Goal: Task Accomplishment & Management: Manage account settings

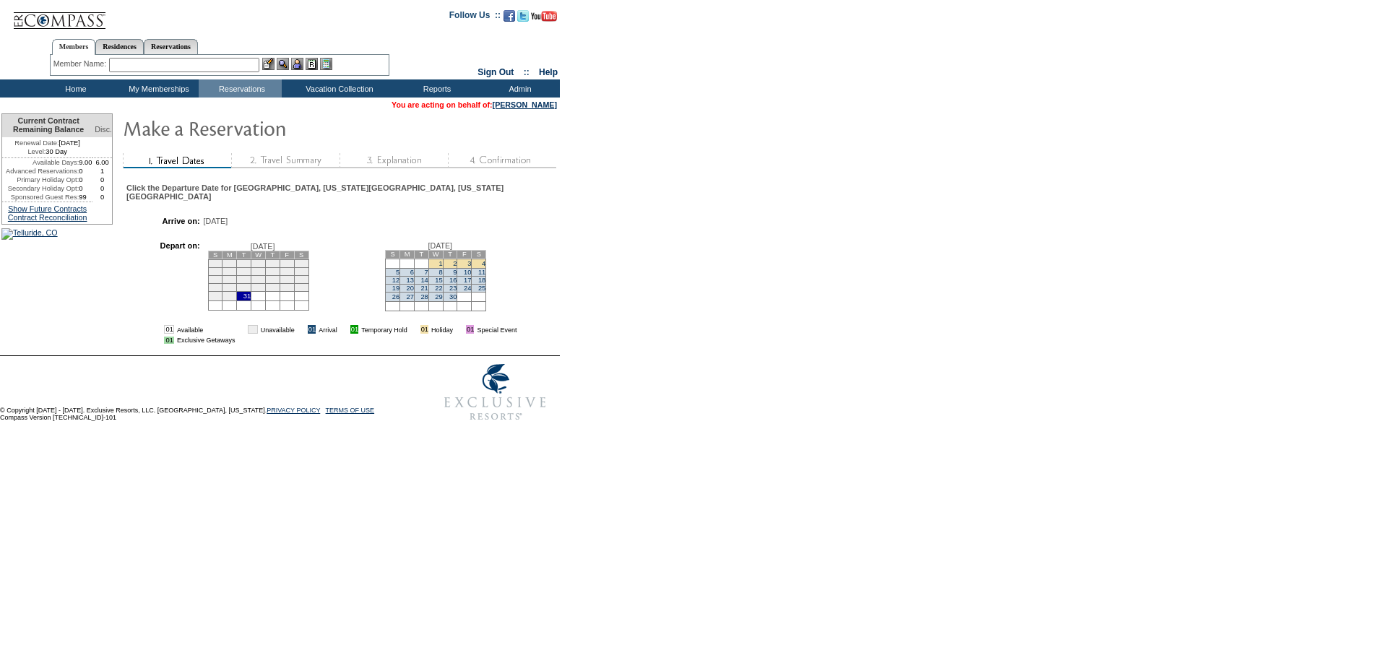
click at [428, 276] on td "7" at bounding box center [421, 272] width 14 height 8
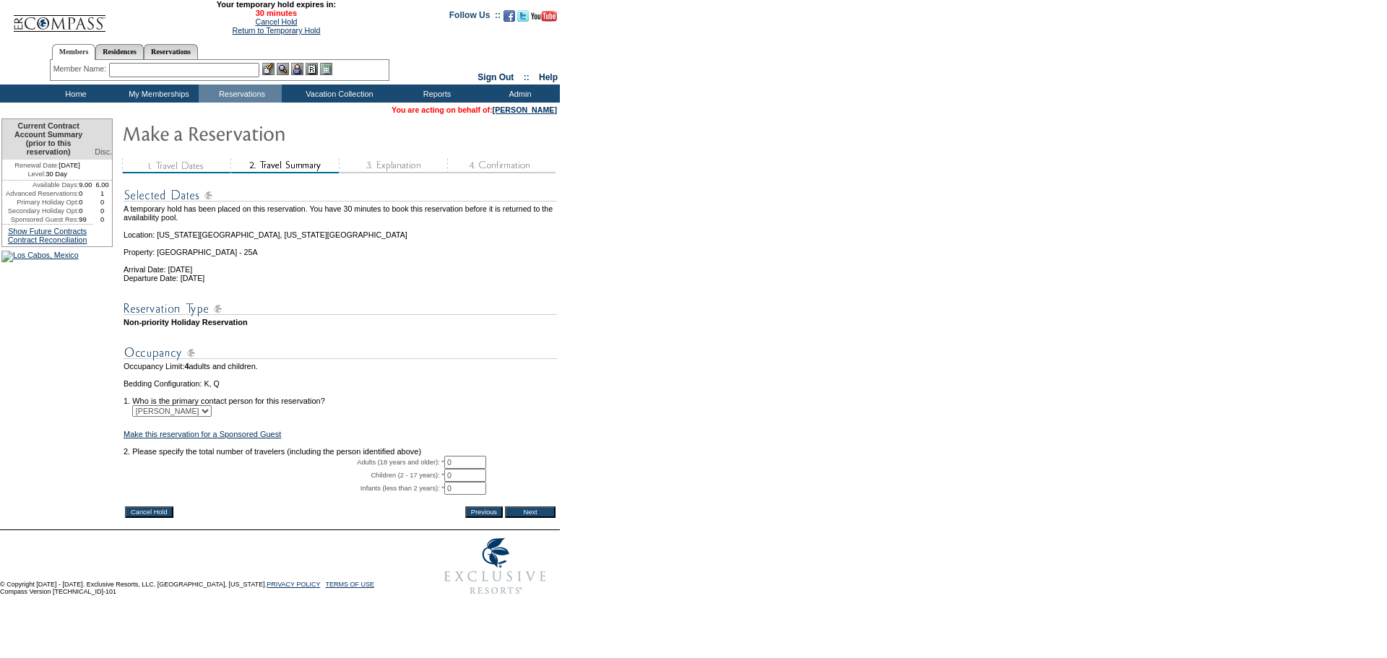
drag, startPoint x: 254, startPoint y: 23, endPoint x: 816, endPoint y: 46, distance: 563.1
click at [255, 23] on link "Cancel Hold" at bounding box center [276, 21] width 42 height 9
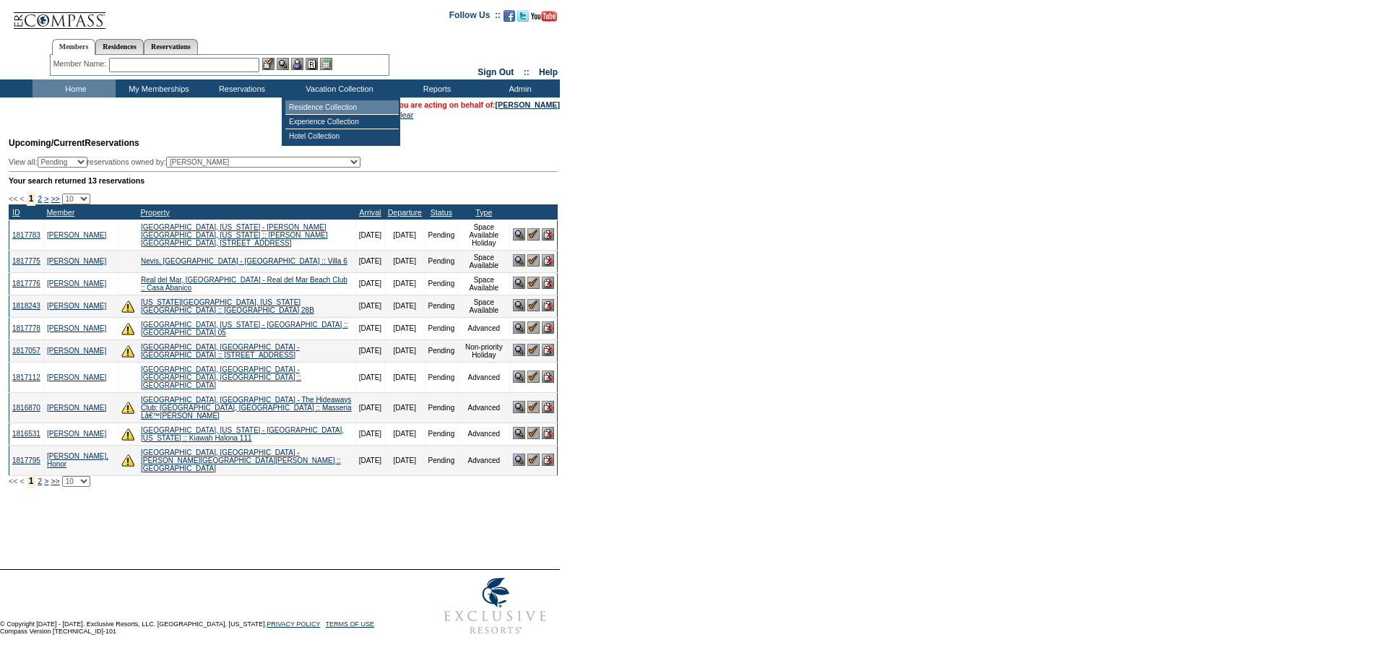
click at [319, 109] on td "Residence Collection" at bounding box center [341, 107] width 113 height 14
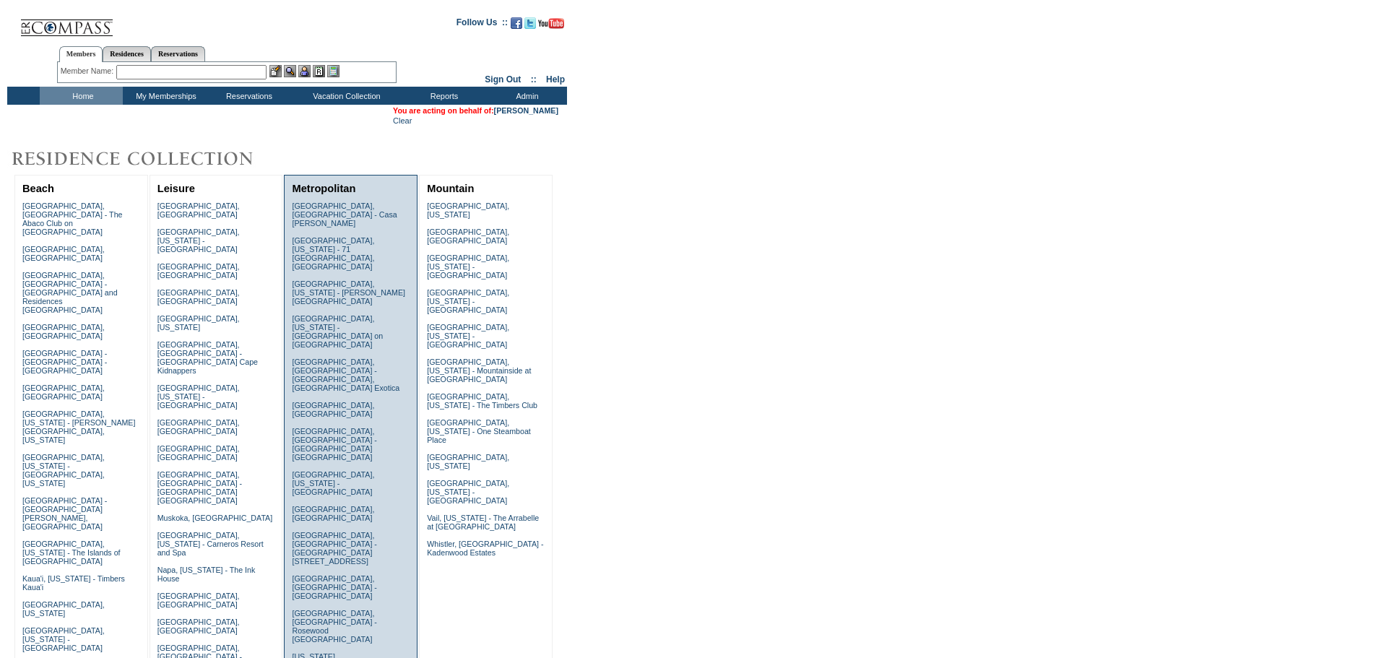
click at [319, 652] on link "New York City, New York - Park Avenue Place" at bounding box center [333, 669] width 82 height 35
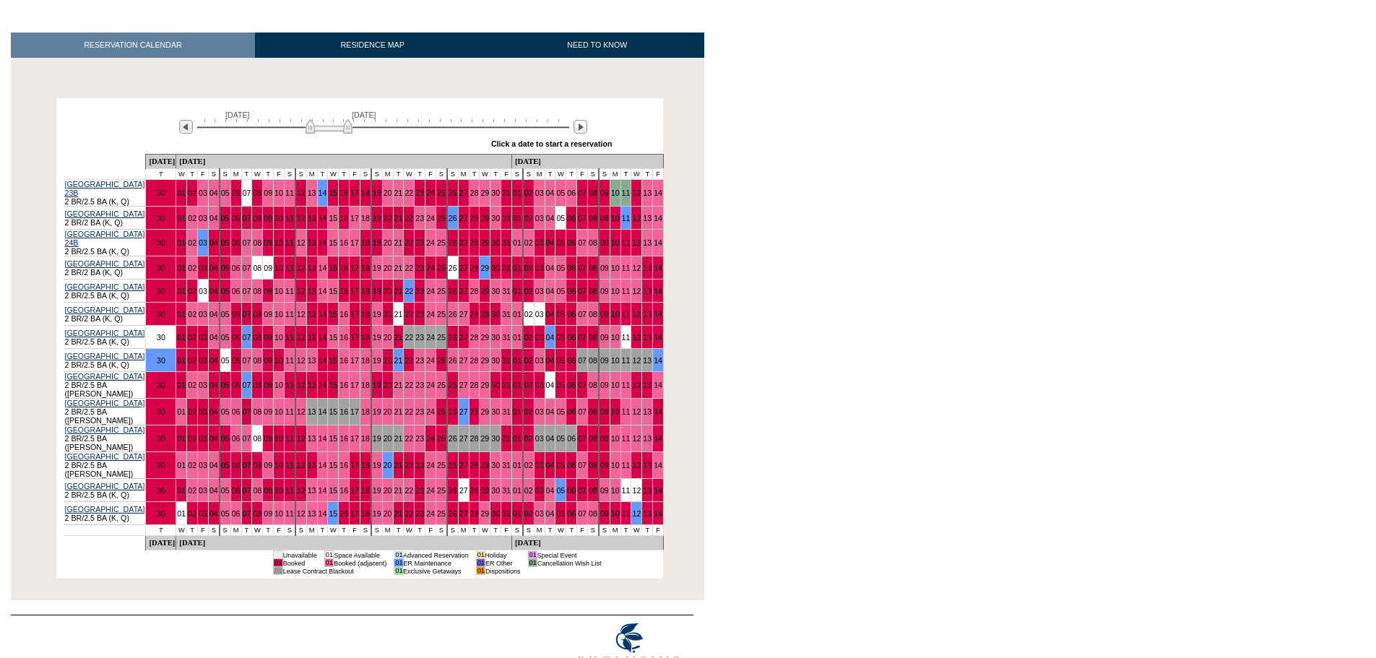
scroll to position [202, 0]
drag, startPoint x: 350, startPoint y: 132, endPoint x: 417, endPoint y: 137, distance: 67.3
click at [417, 134] on div "[DATE] [DATE]" at bounding box center [380, 122] width 417 height 25
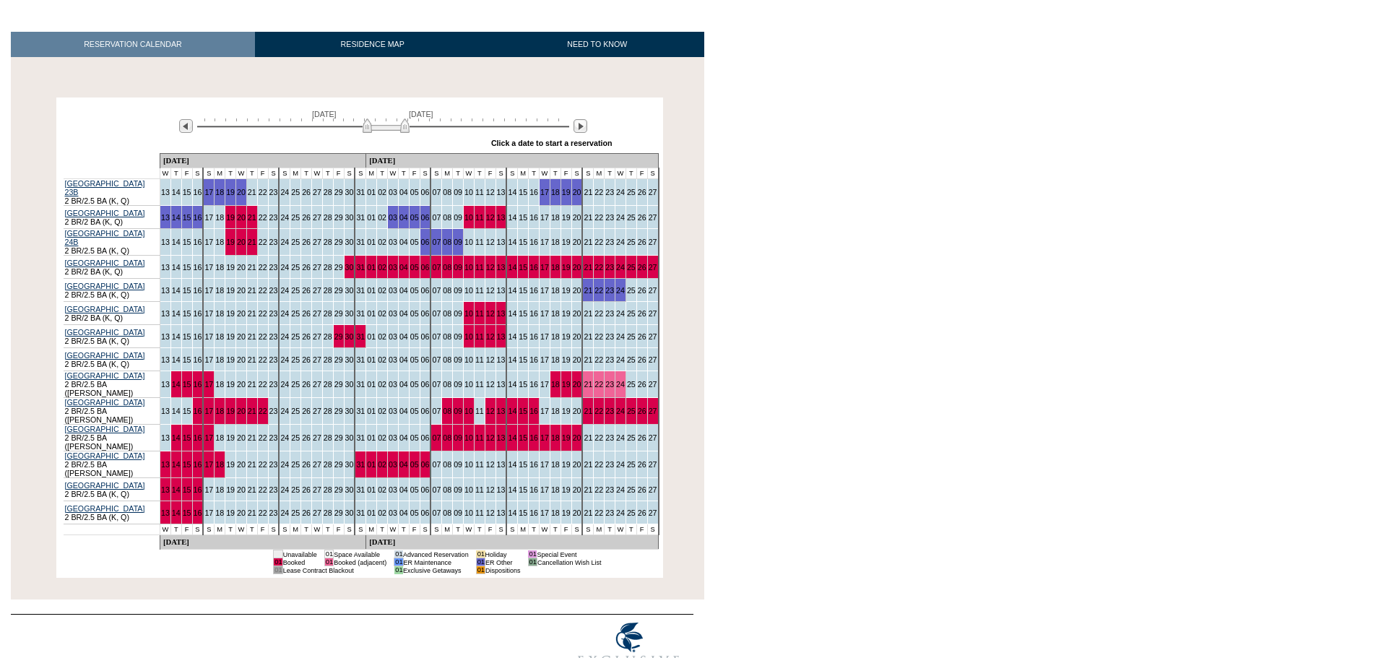
drag, startPoint x: 417, startPoint y: 131, endPoint x: 404, endPoint y: 131, distance: 12.3
click at [404, 131] on img at bounding box center [386, 125] width 47 height 14
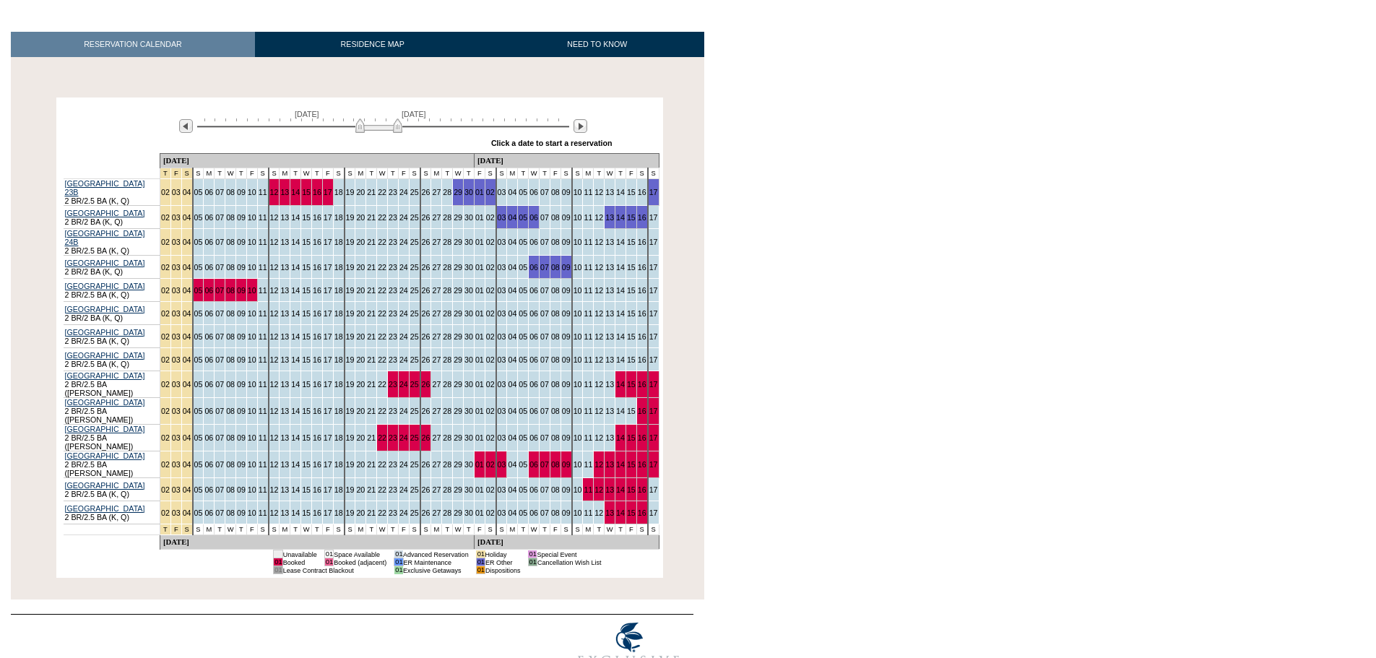
click at [399, 133] on img at bounding box center [378, 125] width 47 height 14
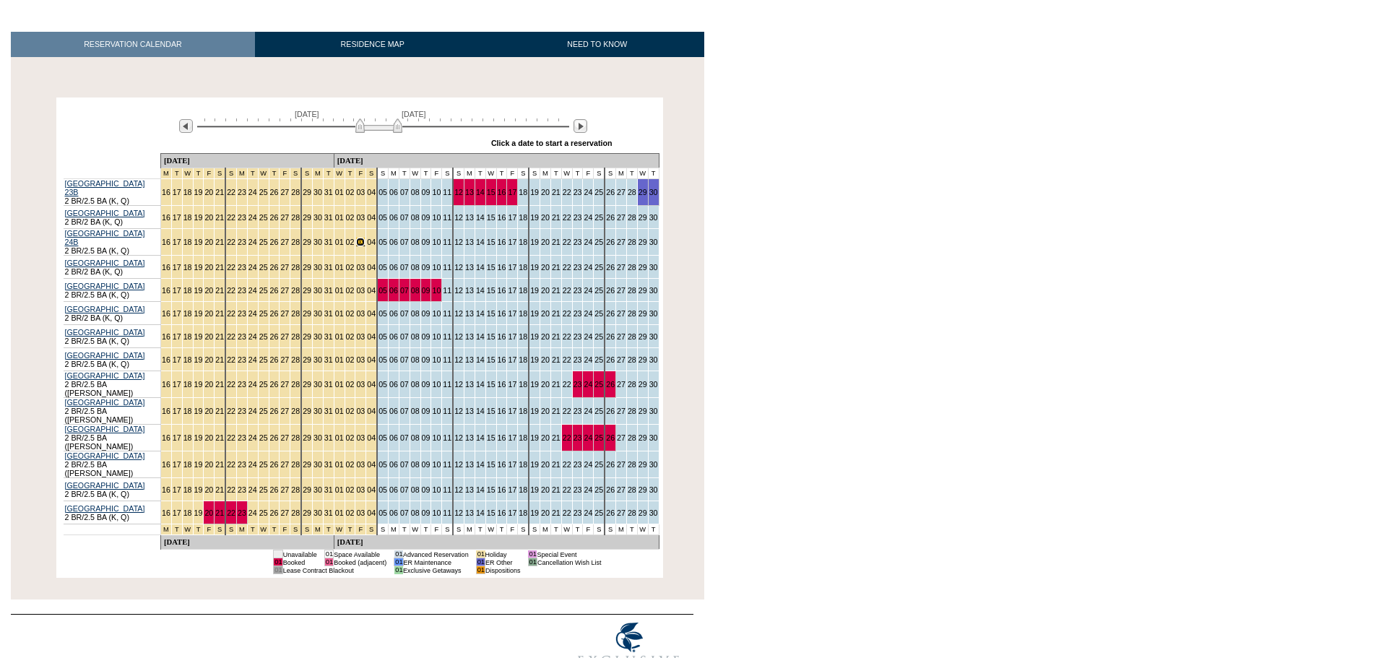
click at [356, 241] on link "03" at bounding box center [360, 242] width 9 height 9
